Goal: Transaction & Acquisition: Obtain resource

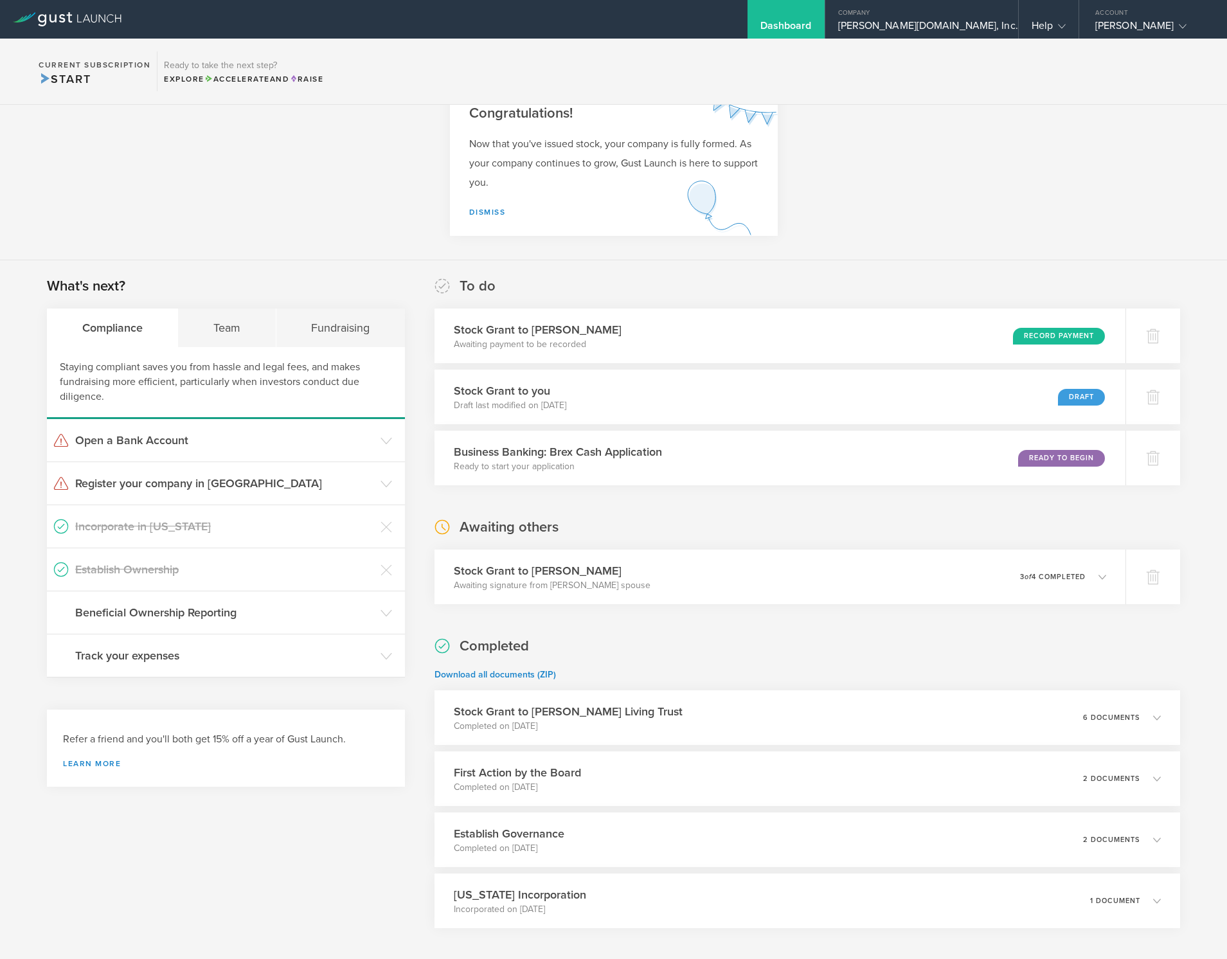
scroll to position [104, 0]
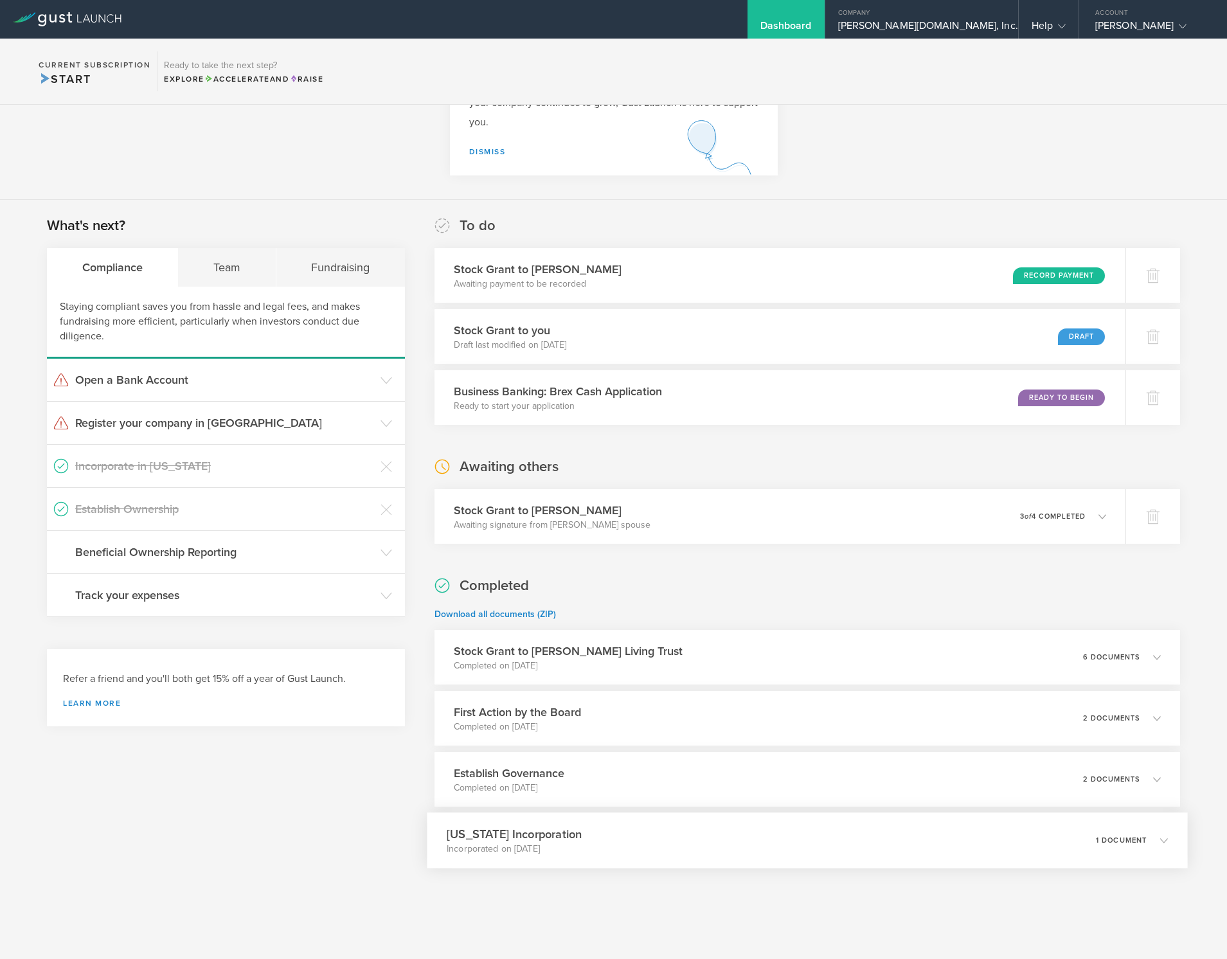
click at [604, 836] on div "[US_STATE] Incorporation Incorporated on [DATE] 1 document" at bounding box center [807, 840] width 760 height 56
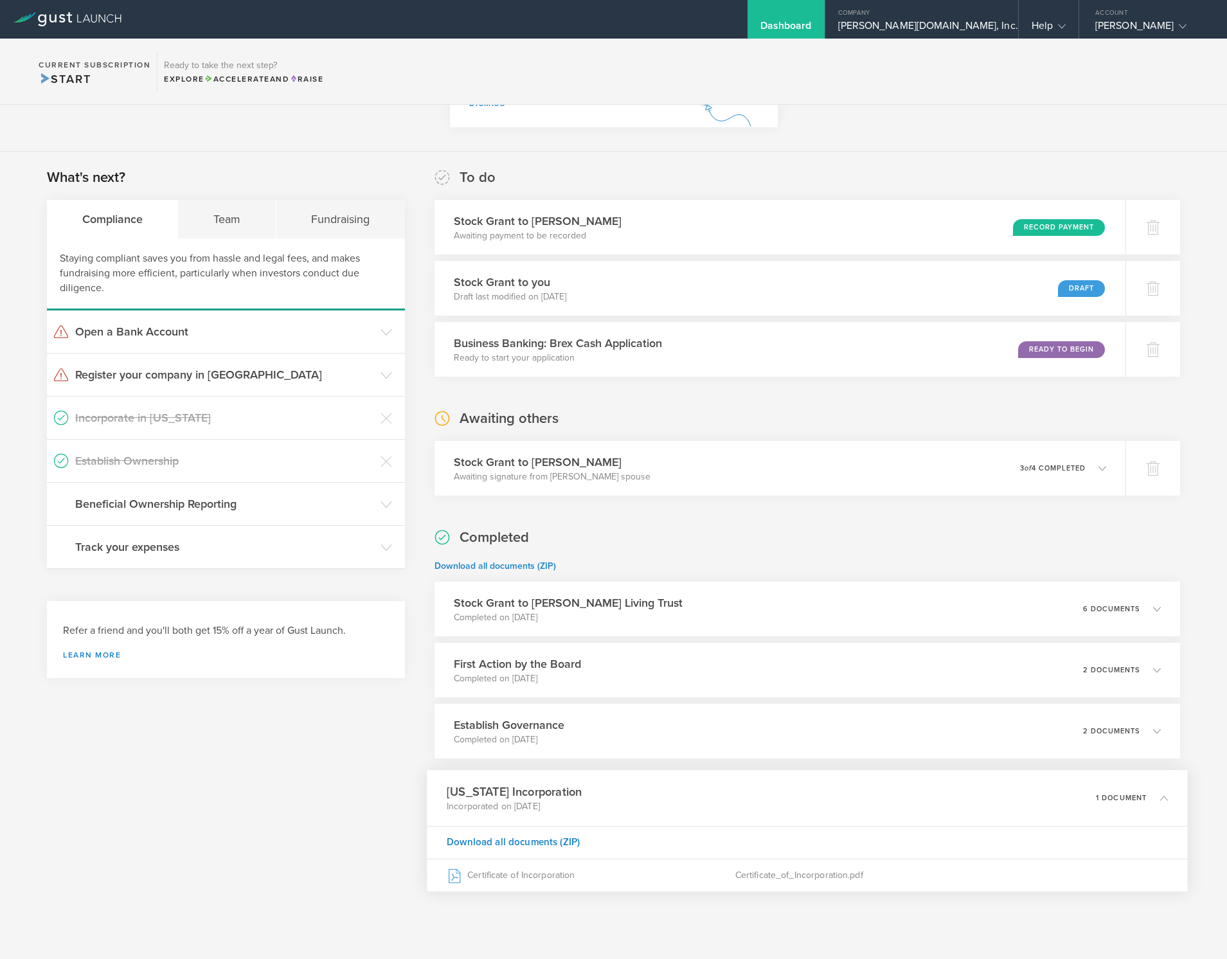
scroll to position [175, 0]
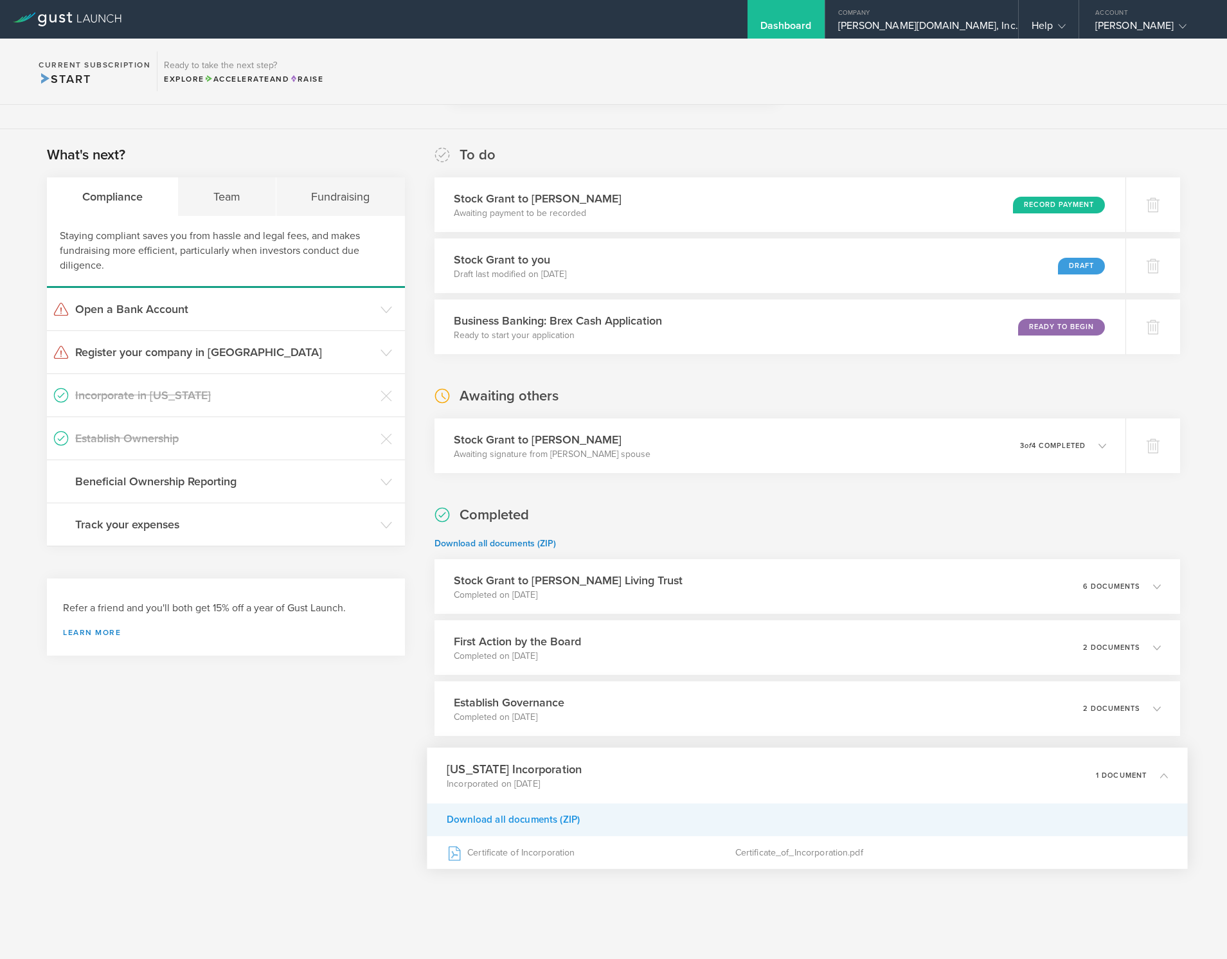
click at [579, 820] on div "Download all documents (ZIP)" at bounding box center [807, 819] width 760 height 33
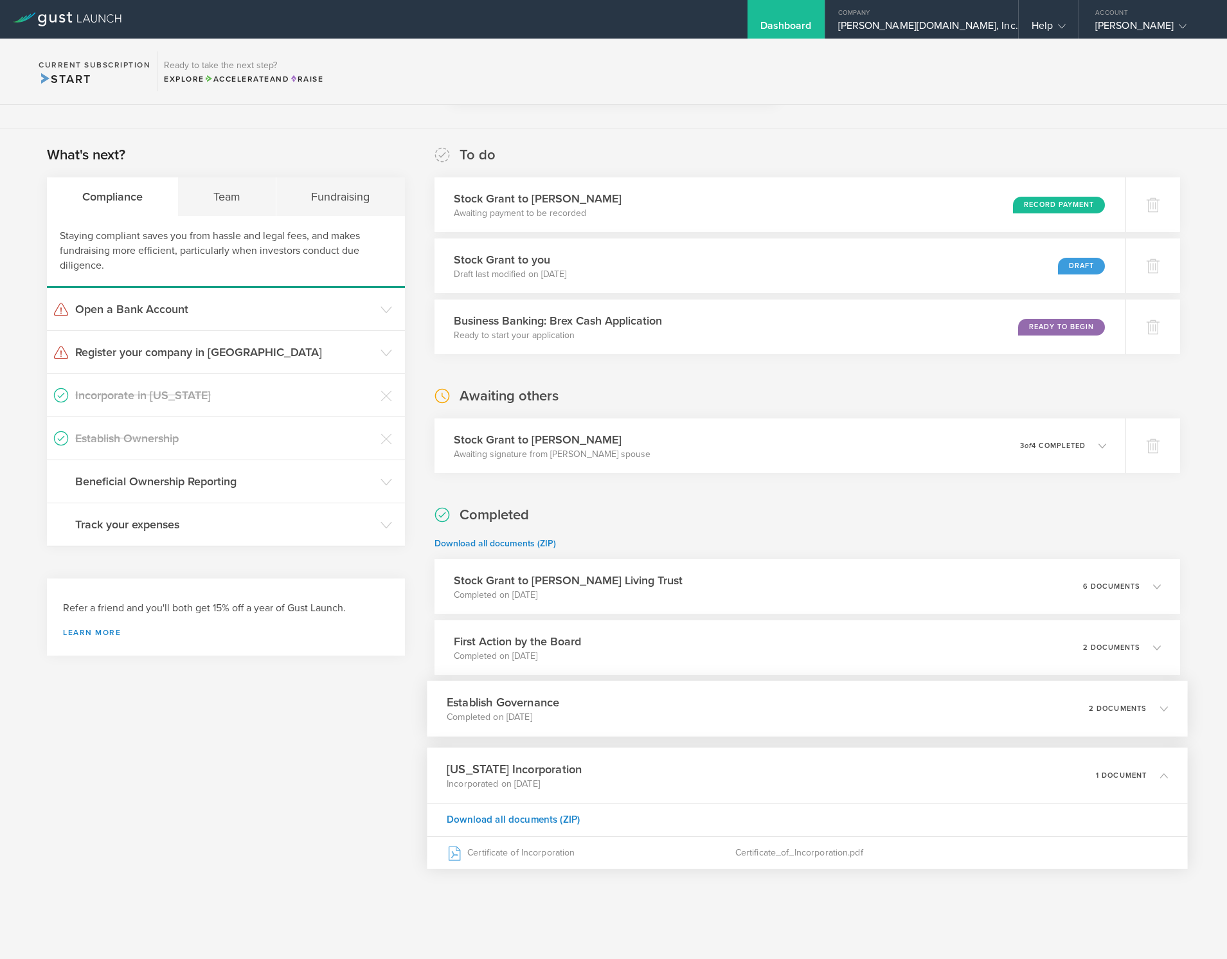
click at [721, 687] on div "Establish Governance Completed on [DATE] 2 documents" at bounding box center [807, 709] width 760 height 56
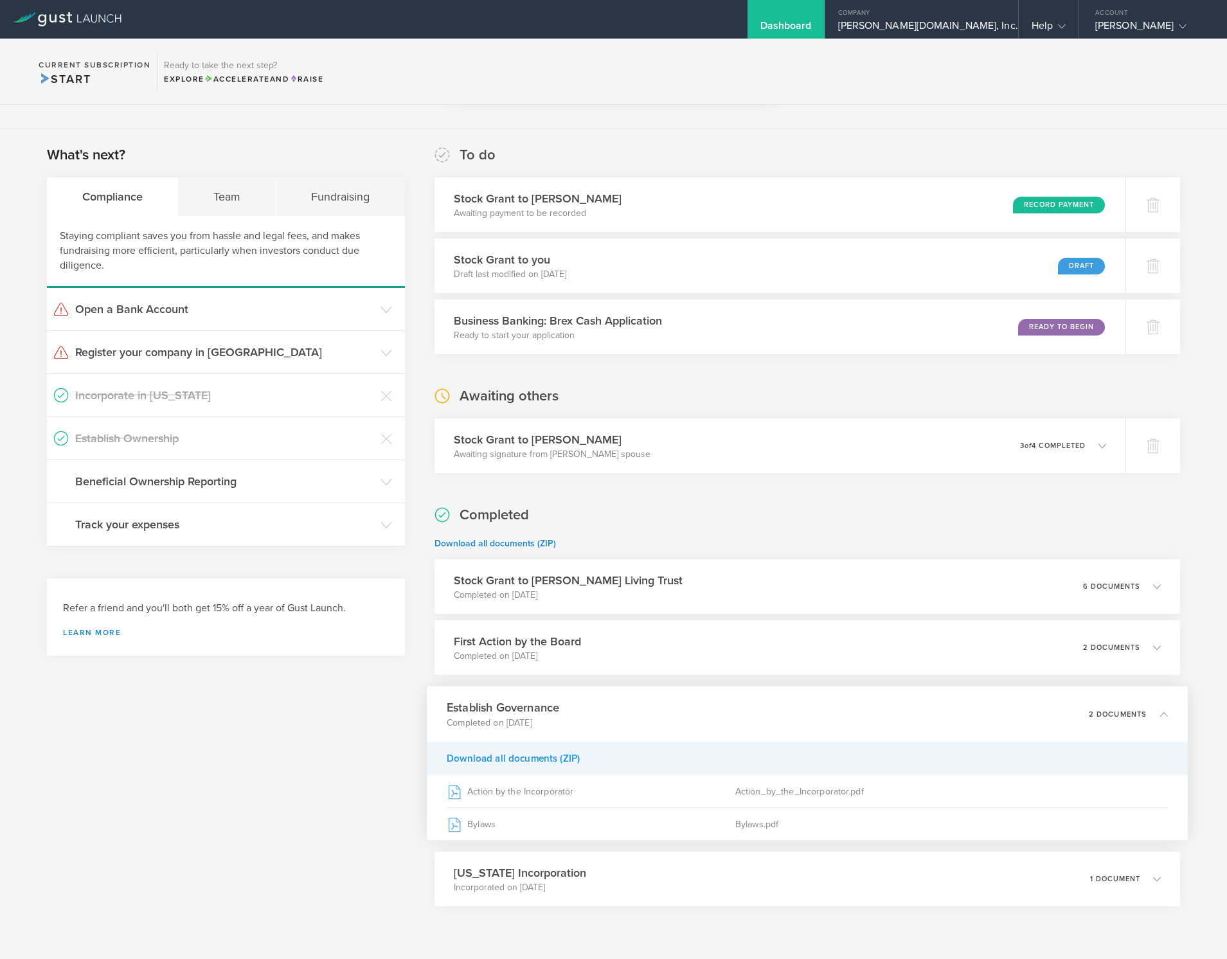
click at [569, 764] on div "Download all documents (ZIP)" at bounding box center [807, 758] width 760 height 33
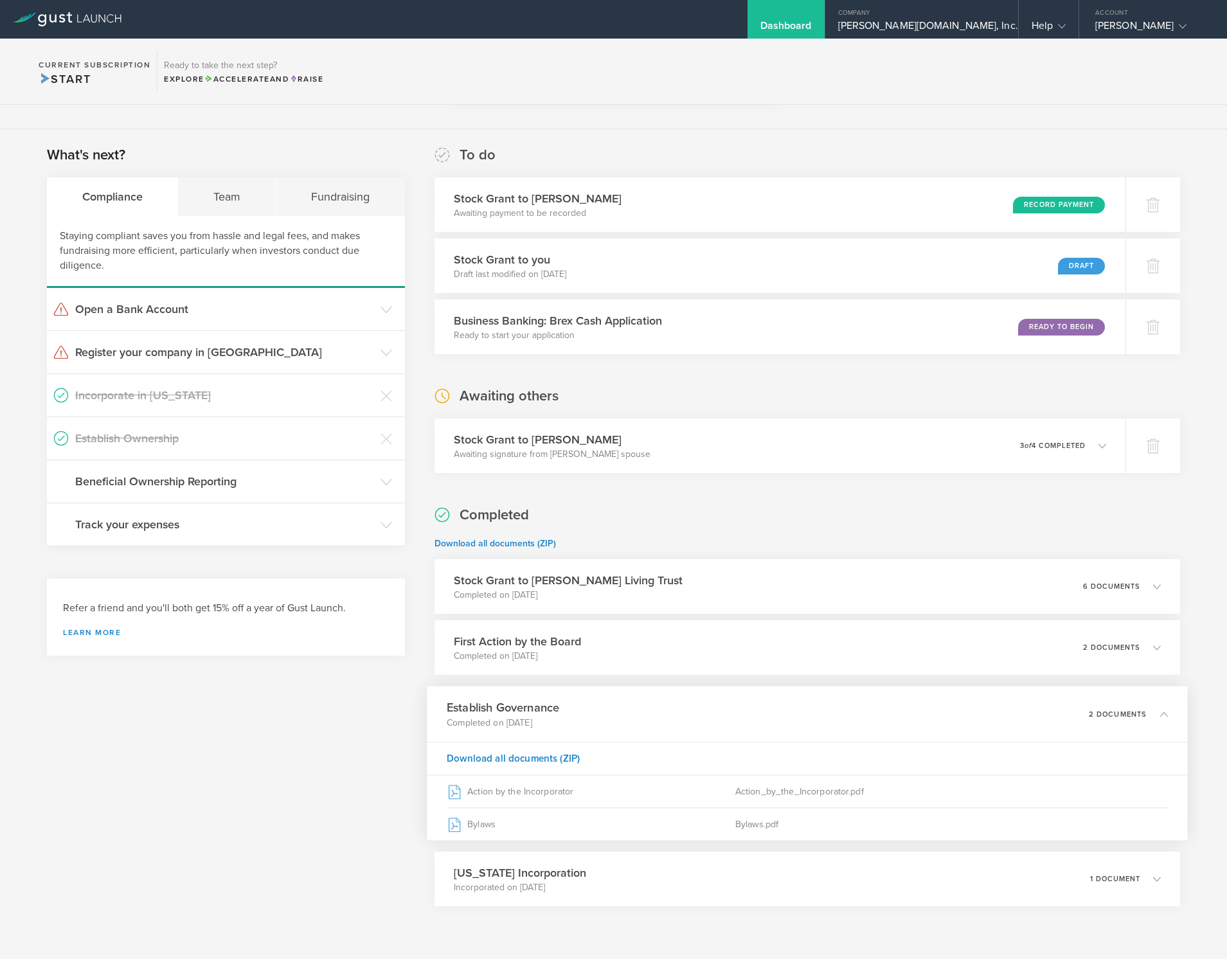
click at [1161, 718] on icon at bounding box center [1157, 714] width 21 height 12
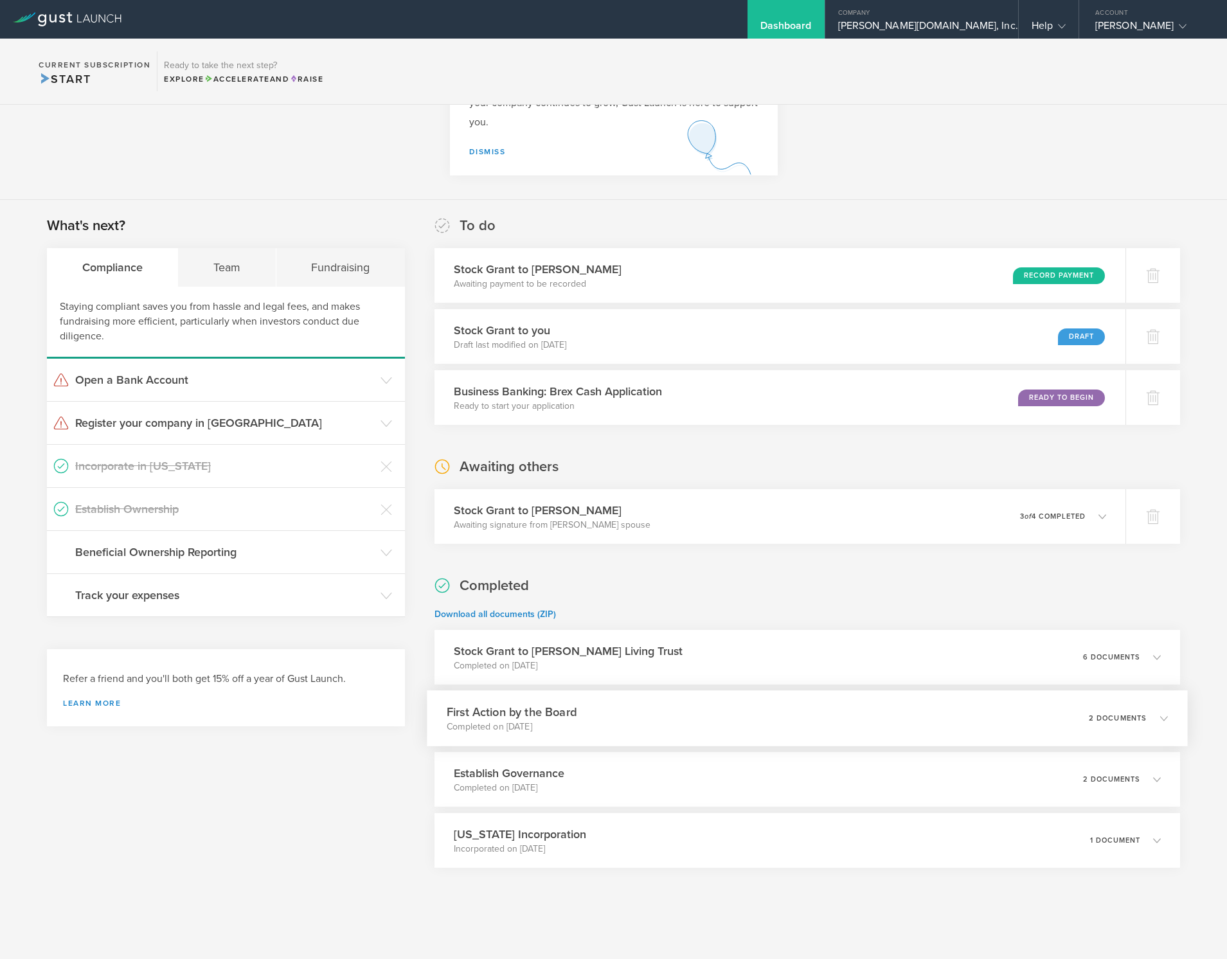
scroll to position [104, 0]
click at [977, 783] on div "Establish Governance Completed on [DATE] 2 documents" at bounding box center [807, 779] width 760 height 56
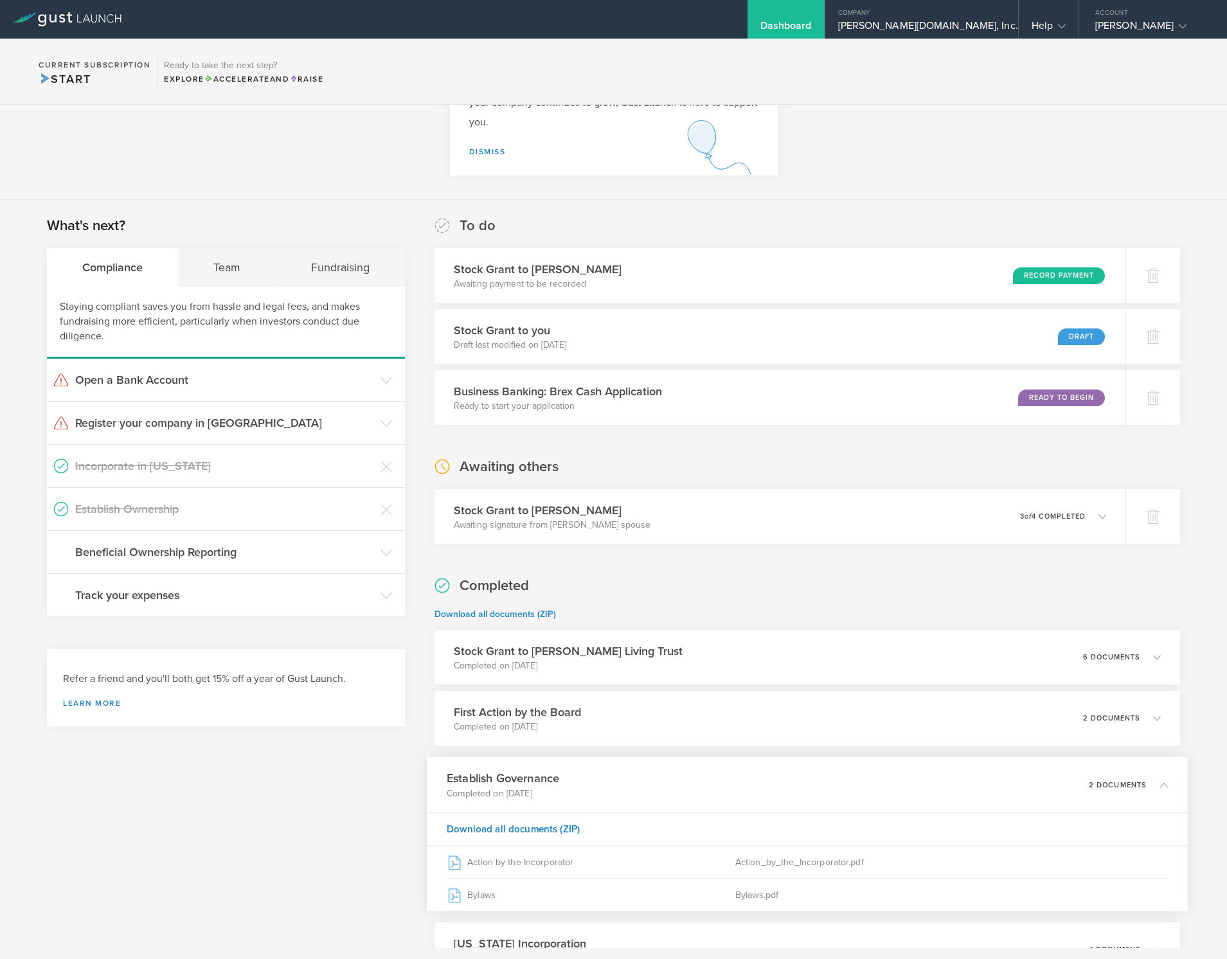
scroll to position [175, 0]
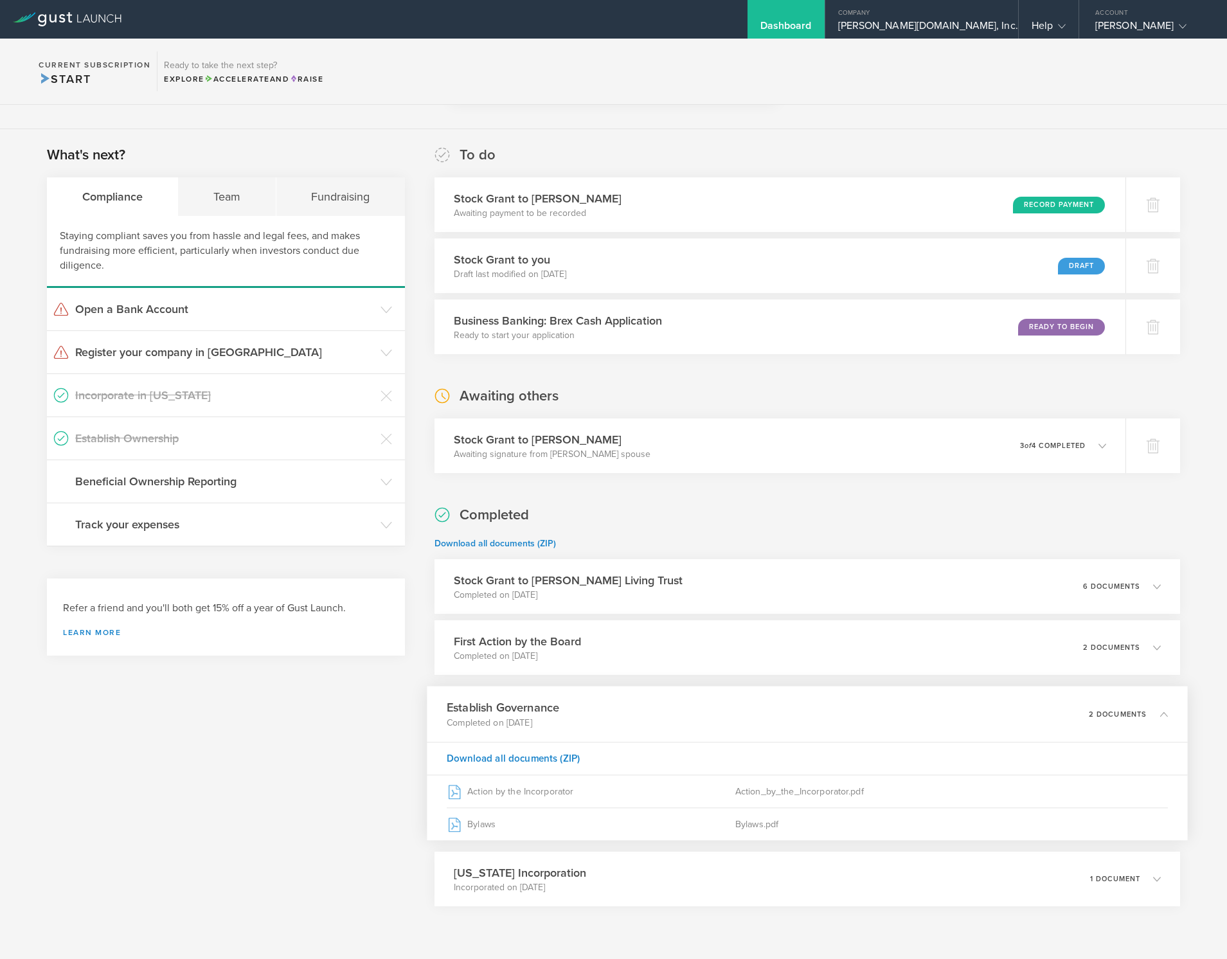
click at [976, 719] on div "Establish Governance Completed on [DATE] 2 documents" at bounding box center [807, 715] width 760 height 56
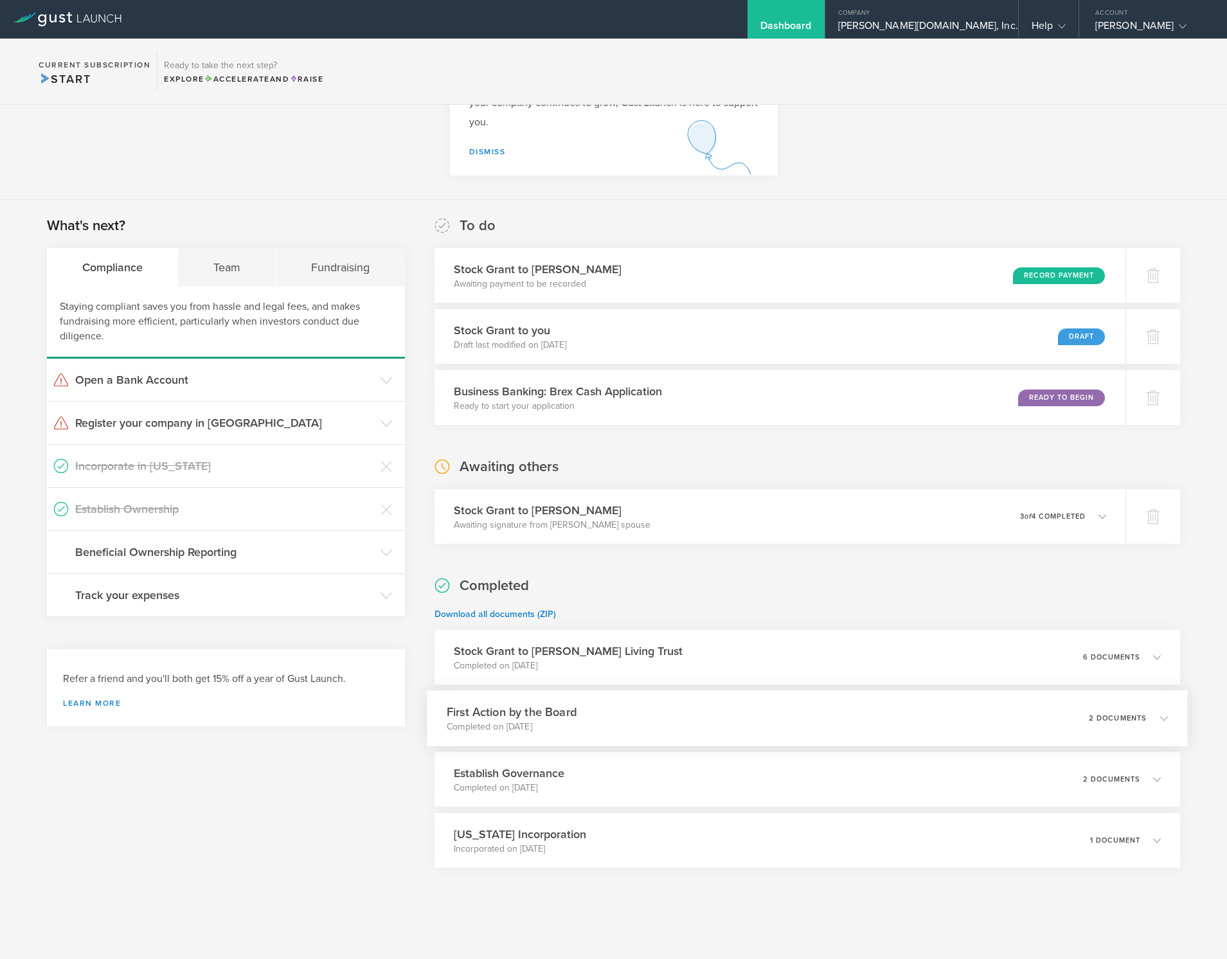
click at [979, 721] on div "First Action by the Board Completed on [DATE] 2 documents" at bounding box center [807, 718] width 760 height 56
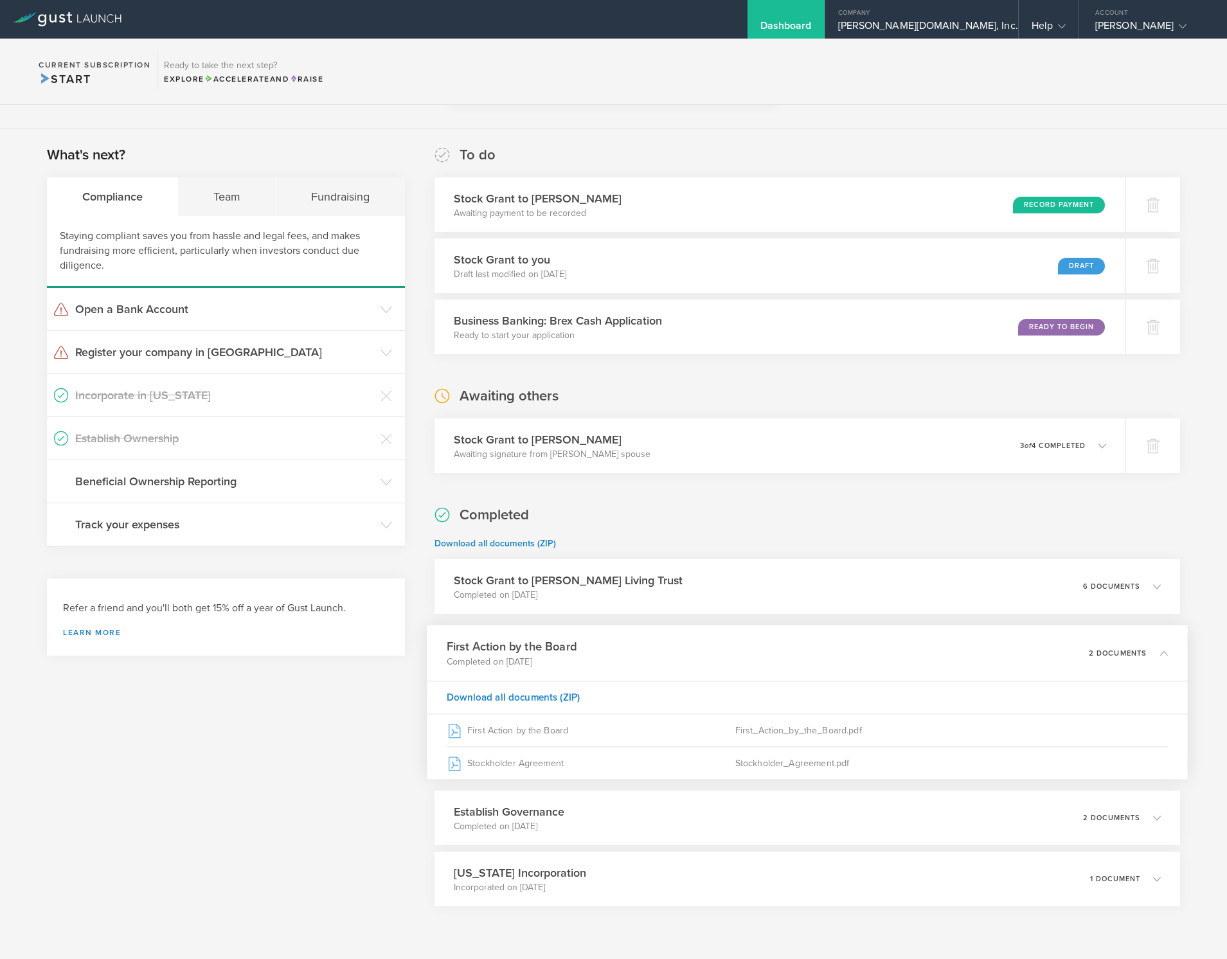
click at [670, 648] on div "First Action by the Board Completed on [DATE] 2 documents" at bounding box center [807, 653] width 760 height 56
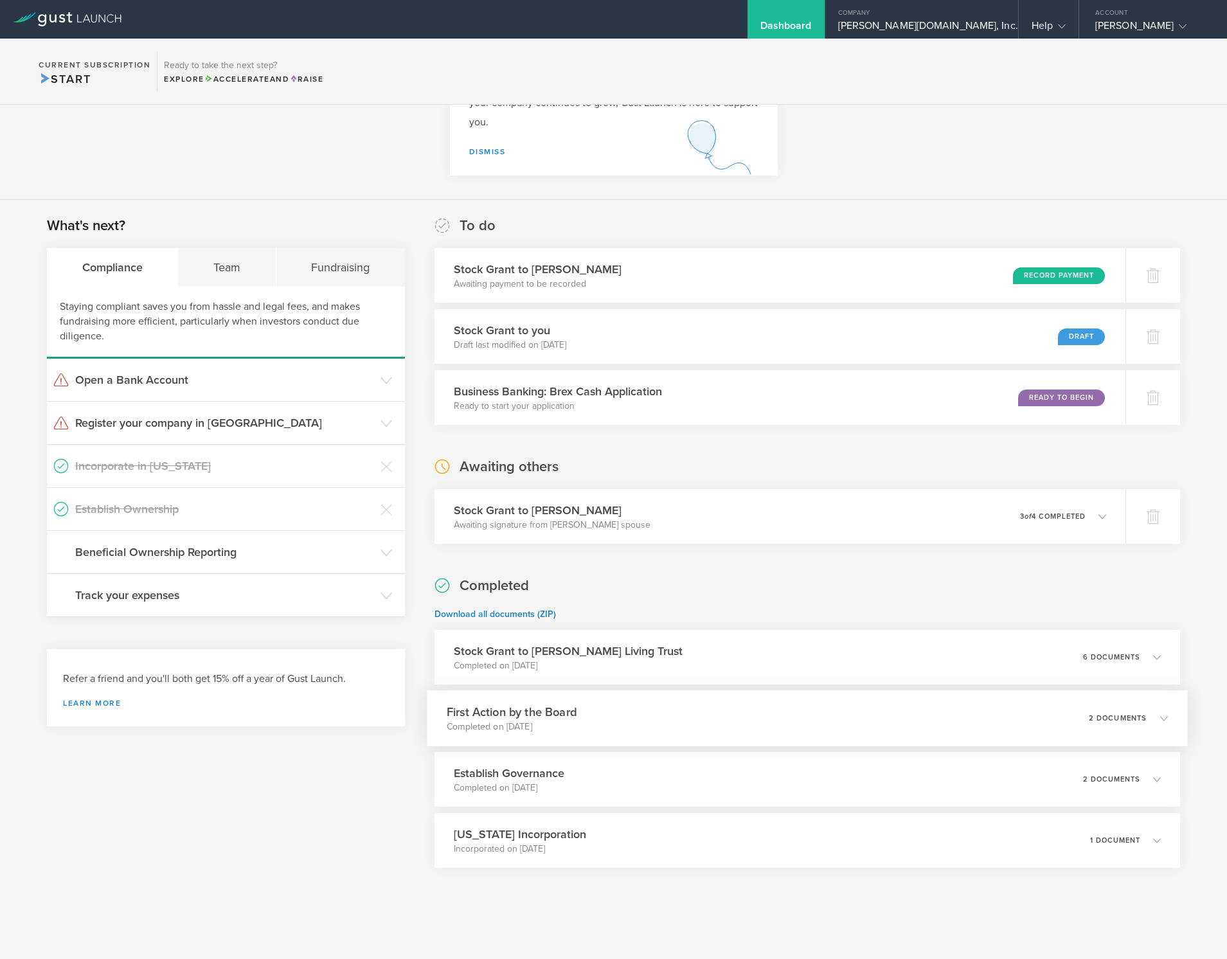
scroll to position [104, 0]
click at [658, 830] on div "[US_STATE] Incorporation Incorporated on [DATE] 1 document" at bounding box center [807, 840] width 760 height 56
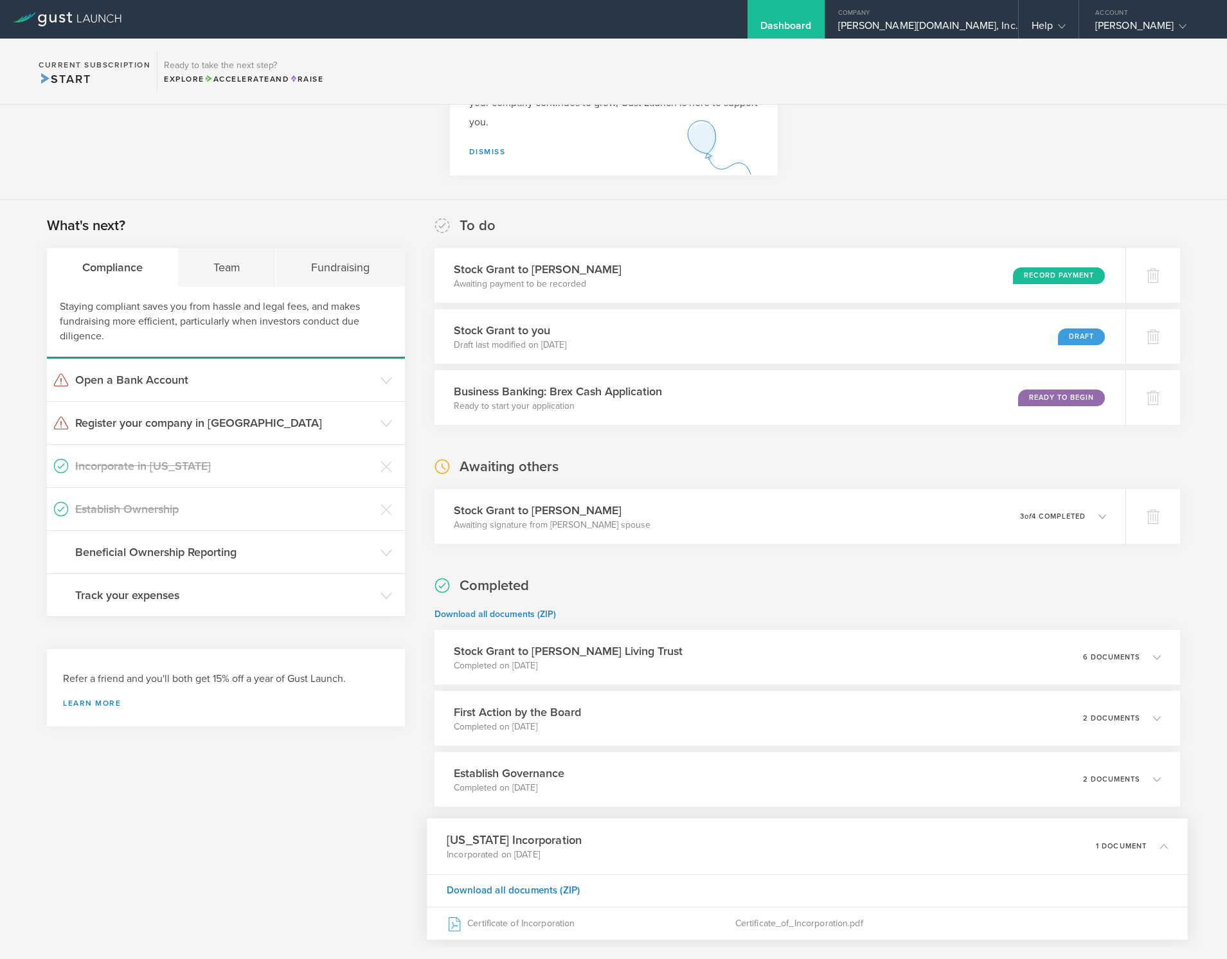
scroll to position [175, 0]
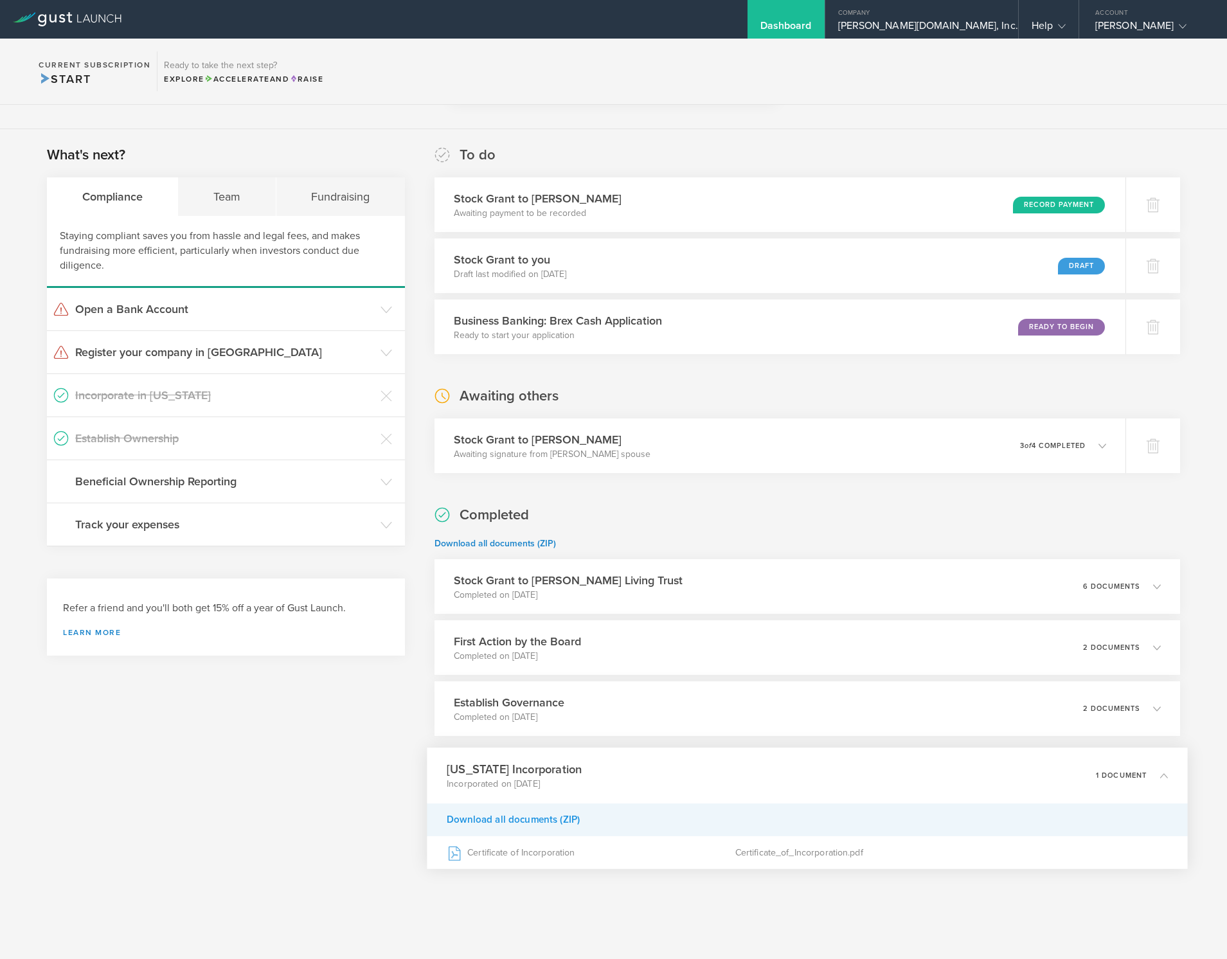
click at [568, 822] on div "Download all documents (ZIP)" at bounding box center [807, 819] width 760 height 33
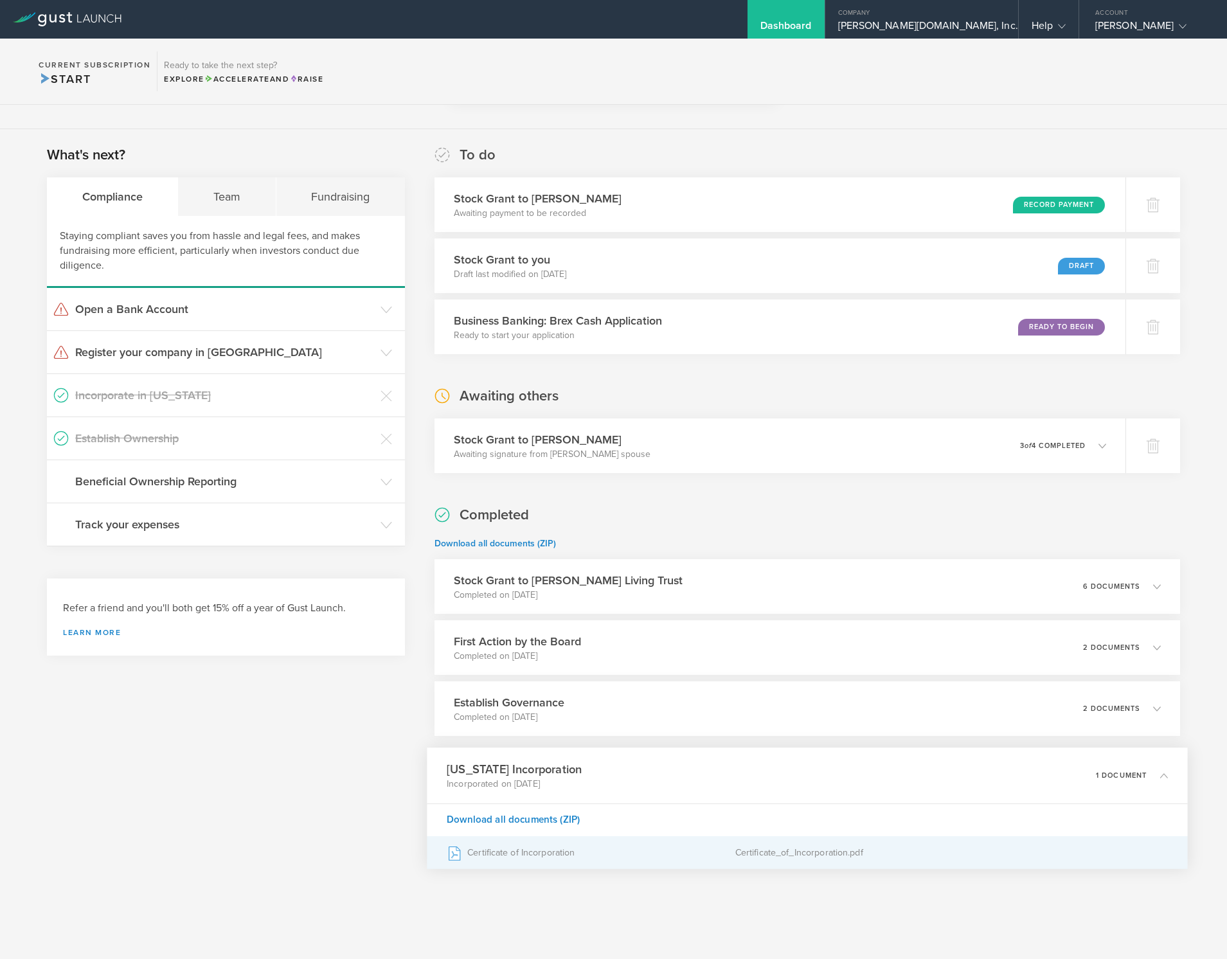
click at [782, 855] on div "Certificate_of_Incorporation.pdf" at bounding box center [951, 853] width 433 height 32
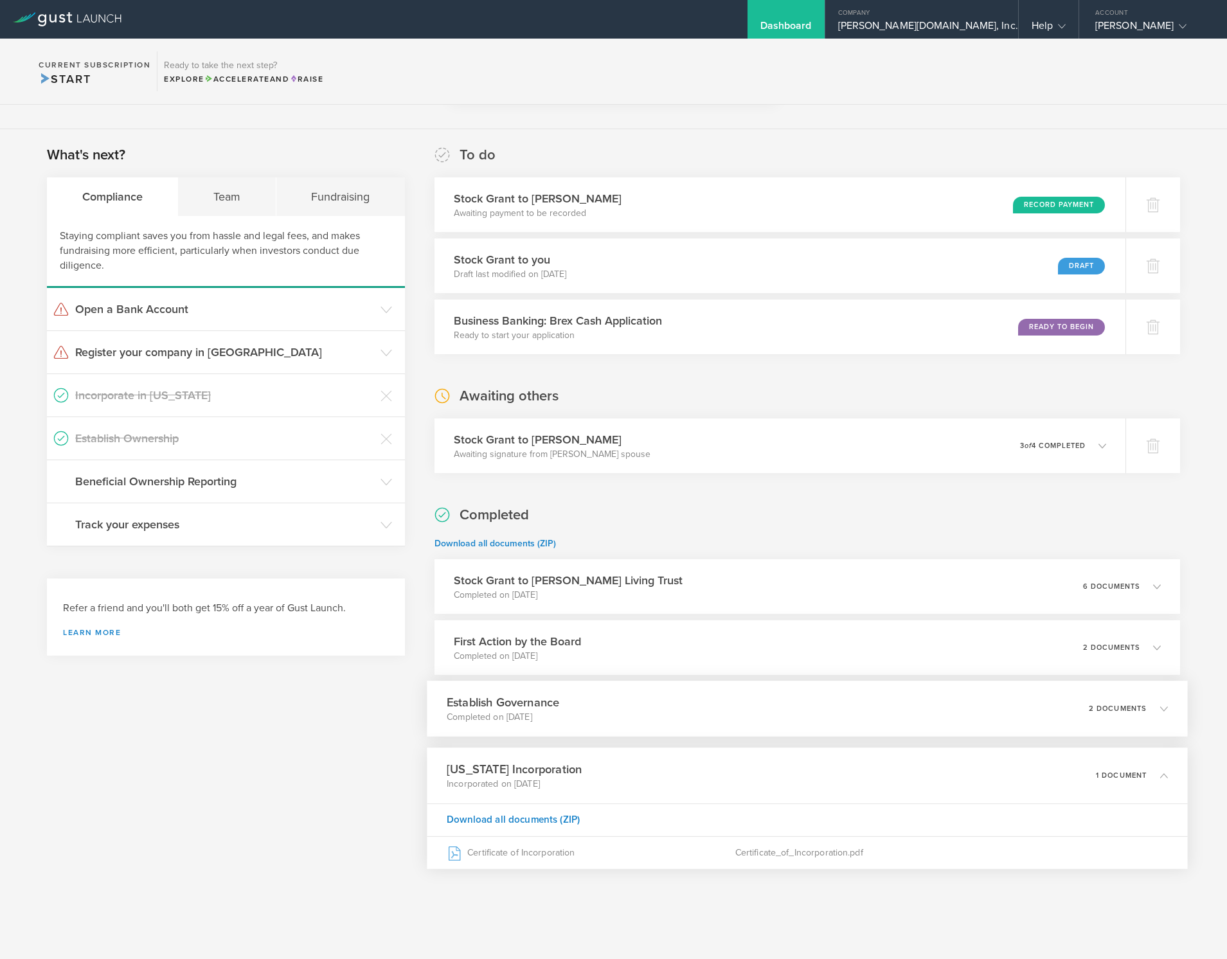
click at [584, 706] on div "Establish Governance Completed on [DATE] 2 documents" at bounding box center [807, 709] width 760 height 56
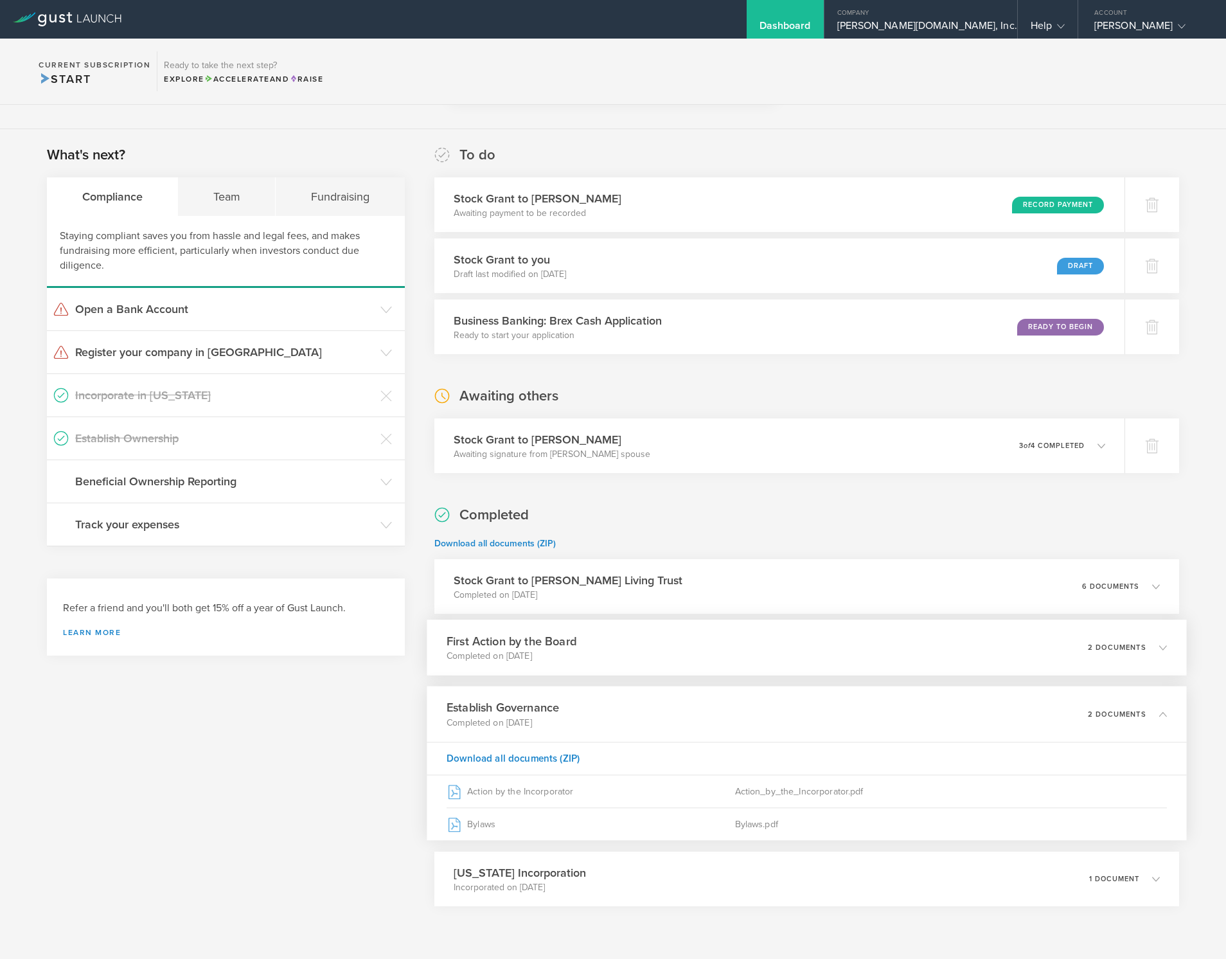
click at [530, 643] on h3 "First Action by the Board" at bounding box center [512, 641] width 130 height 17
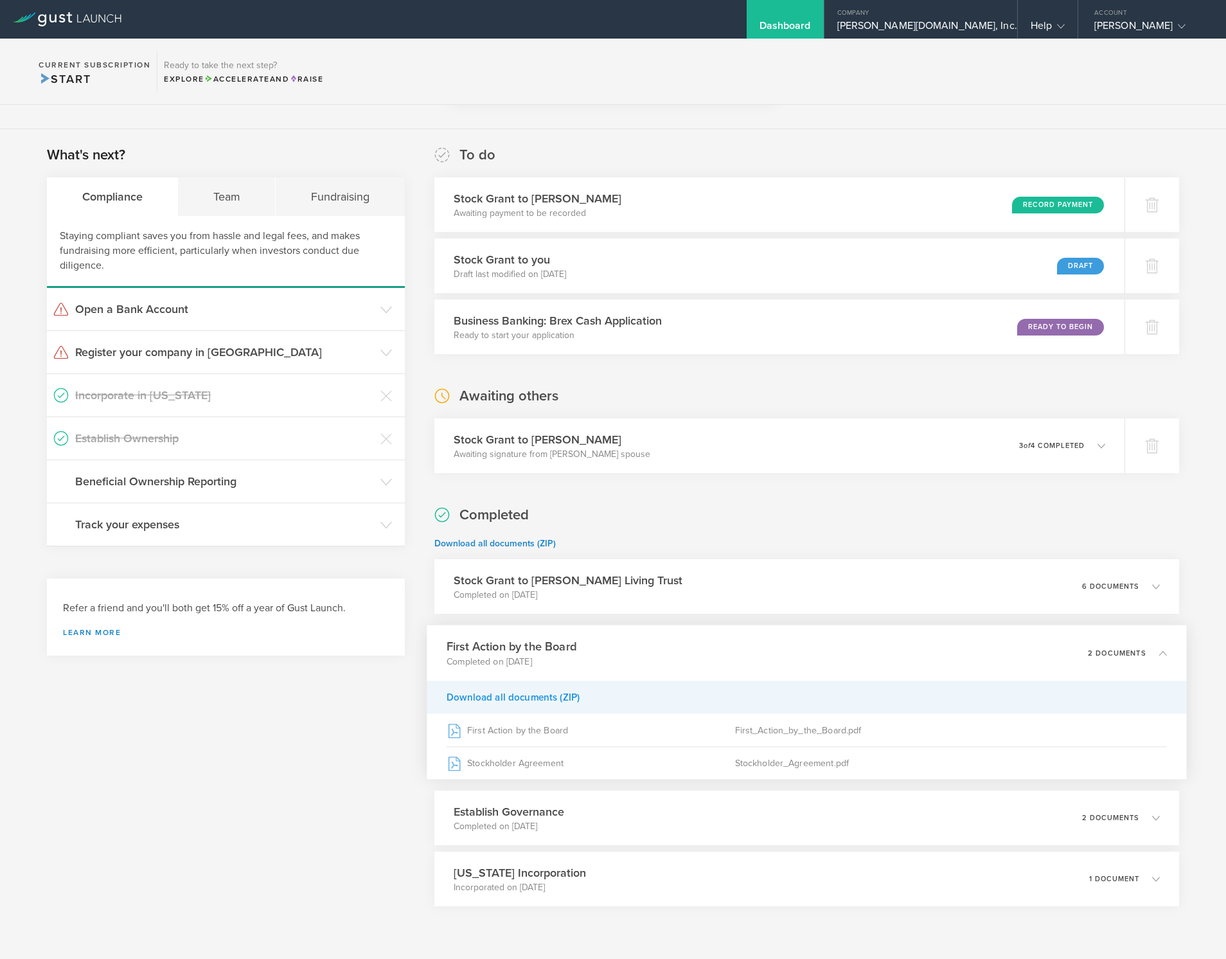
click at [551, 697] on div "Download all documents (ZIP)" at bounding box center [807, 697] width 760 height 33
